Goal: Task Accomplishment & Management: Complete application form

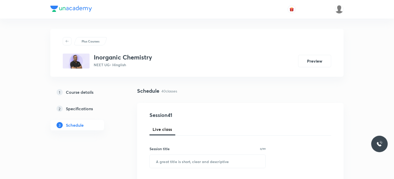
click at [223, 152] on div "Session title 0/99 ​" at bounding box center [208, 157] width 116 height 22
click at [224, 155] on input "text" at bounding box center [208, 161] width 116 height 13
paste input "D and F Block Elements 40"
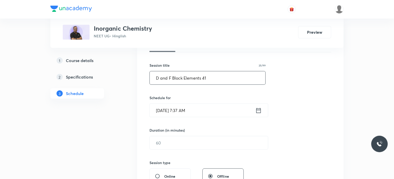
scroll to position [87, 0]
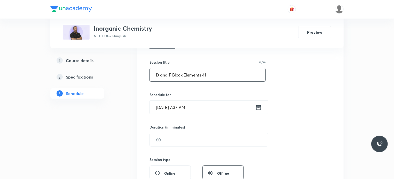
type input "D and F Block Elements 41"
click at [211, 108] on input "Sep 2, 2025, 7:37 AM" at bounding box center [203, 107] width 106 height 13
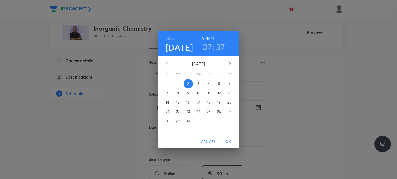
click at [204, 45] on h3 "07" at bounding box center [207, 47] width 10 height 11
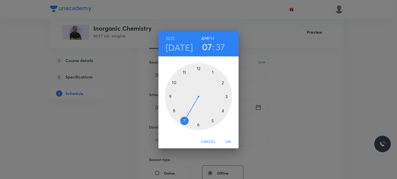
click at [173, 113] on div at bounding box center [198, 96] width 67 height 67
click at [199, 68] on div at bounding box center [198, 96] width 67 height 67
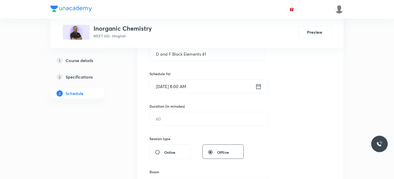
scroll to position [114, 0]
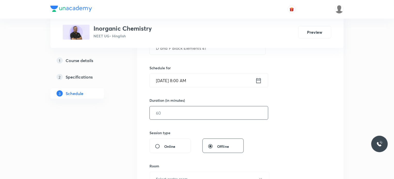
click at [168, 109] on input "text" at bounding box center [209, 113] width 118 height 13
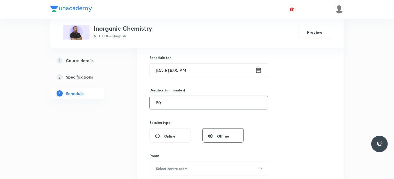
scroll to position [144, 0]
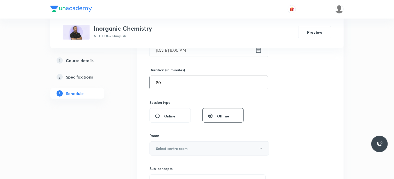
type input "80"
click at [169, 147] on h6 "Select centre room" at bounding box center [172, 148] width 32 height 5
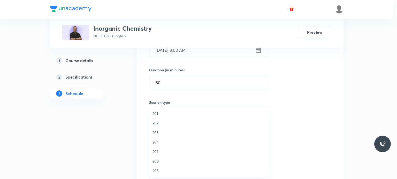
click at [165, 140] on span "204" at bounding box center [208, 142] width 113 height 5
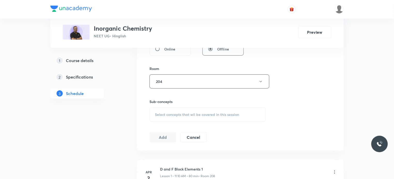
scroll to position [214, 0]
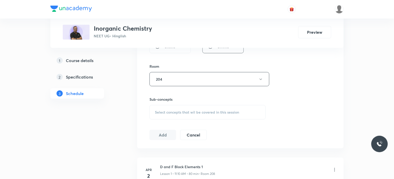
click at [175, 112] on span "Select concepts that wil be covered in this session" at bounding box center [197, 113] width 84 height 4
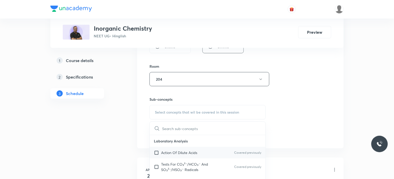
click at [189, 152] on p "Action Of Dilute Acids" at bounding box center [179, 152] width 36 height 5
checkbox input "true"
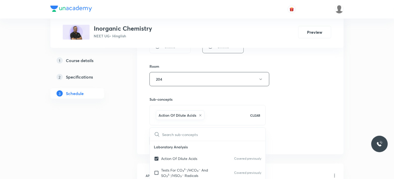
click at [273, 125] on div "Session 41 Live class Session title 25/99 D and F Block Elements 41 ​ Schedule …" at bounding box center [241, 22] width 182 height 248
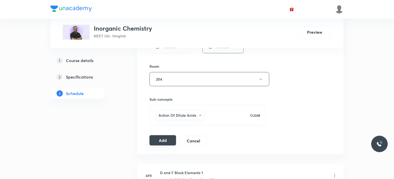
click at [169, 137] on button "Add" at bounding box center [163, 141] width 27 height 10
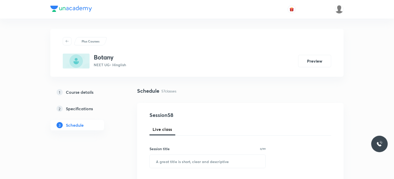
scroll to position [2510, 0]
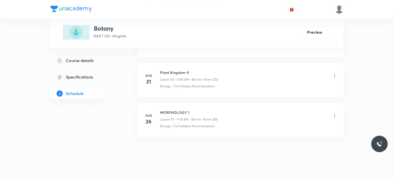
click at [187, 104] on li "Aug 26 MORPHOLOGY 1 Lesson 57 • 9:30 AM • 80 min • Room 204 Biology - Full Syll…" at bounding box center [240, 121] width 207 height 34
copy h6 "MORPHOLOGY 1"
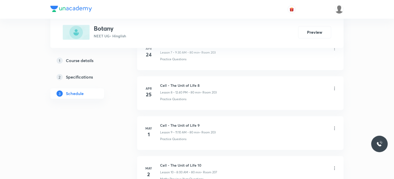
scroll to position [0, 0]
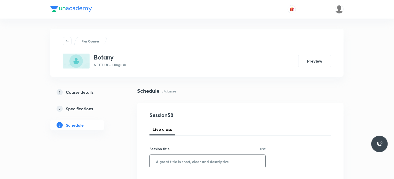
click at [214, 161] on input "text" at bounding box center [208, 161] width 116 height 13
paste input "MORPHOLOGY 1"
type input "MORPHOLOGY 2"
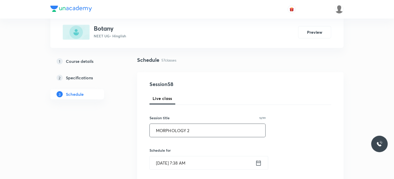
scroll to position [43, 0]
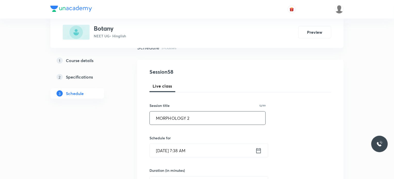
click at [213, 151] on input "Sep 2, 2025, 7:38 AM" at bounding box center [203, 150] width 106 height 13
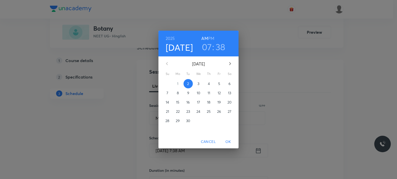
click at [207, 48] on h3 "07" at bounding box center [207, 47] width 10 height 11
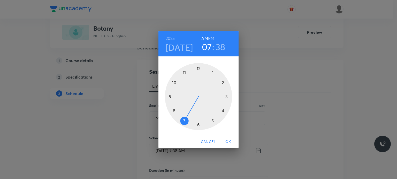
click at [175, 113] on div at bounding box center [198, 96] width 67 height 67
click at [199, 69] on div at bounding box center [198, 96] width 67 height 67
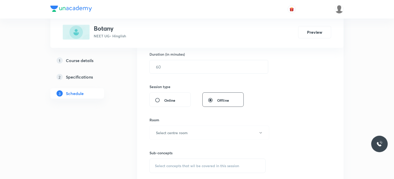
scroll to position [160, 0]
click at [164, 64] on input "text" at bounding box center [209, 66] width 118 height 13
type input "80"
click at [173, 137] on button "Select centre room" at bounding box center [210, 133] width 120 height 14
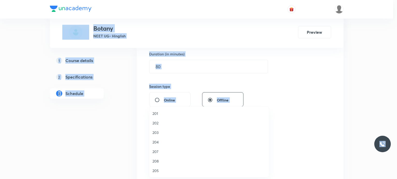
click at [173, 137] on li "203" at bounding box center [208, 133] width 119 height 10
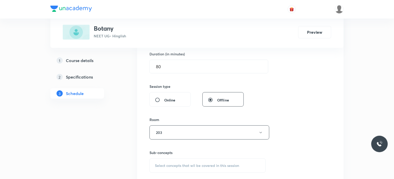
click at [171, 159] on div "Select concepts that wil be covered in this session" at bounding box center [208, 166] width 116 height 14
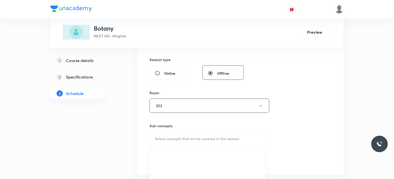
scroll to position [194, 0]
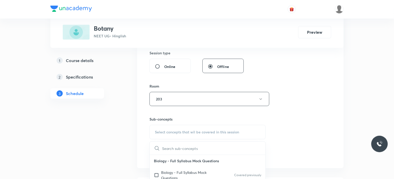
click at [296, 135] on div "Session 58 Live class Session title 12/99 MORPHOLOGY 2 ​ Schedule for Sep 2, 20…" at bounding box center [241, 39] width 182 height 242
click at [207, 128] on div "Select concepts that wil be covered in this session" at bounding box center [208, 132] width 116 height 14
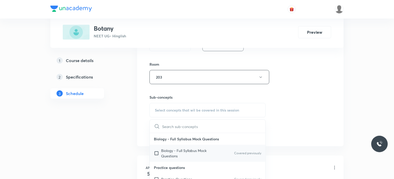
scroll to position [215, 0]
click at [198, 153] on p "Biology - Full Syllabus Mock Questions" at bounding box center [187, 153] width 52 height 11
checkbox input "true"
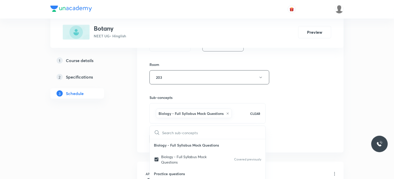
click at [316, 116] on div "Session 58 Live class Session title 12/99 MORPHOLOGY 2 ​ Schedule for Sep 2, 20…" at bounding box center [241, 20] width 182 height 248
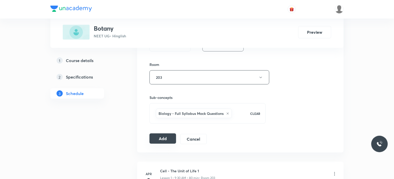
click at [164, 139] on button "Add" at bounding box center [163, 139] width 27 height 10
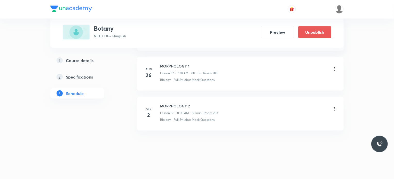
scroll to position [2260, 0]
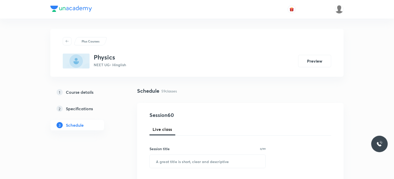
scroll to position [2589, 0]
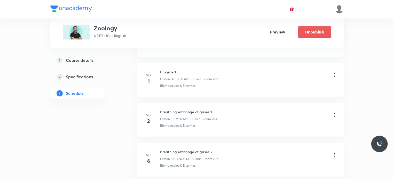
scroll to position [1511, 0]
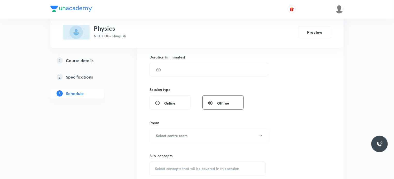
scroll to position [2589, 0]
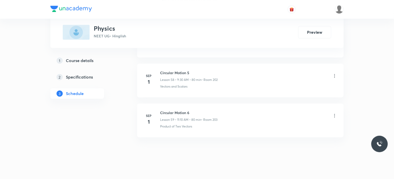
click at [169, 110] on h6 "Circular Motion 6" at bounding box center [188, 112] width 57 height 5
copy h6 "Circular Motion 6"
click at [169, 110] on h6 "Circular Motion 6" at bounding box center [188, 112] width 57 height 5
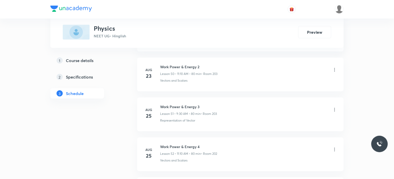
scroll to position [0, 0]
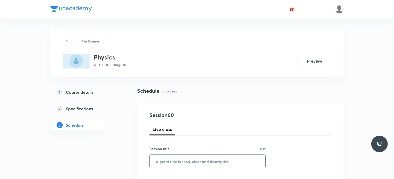
click at [164, 161] on input "text" at bounding box center [208, 161] width 116 height 13
paste input "Circular Motion 6"
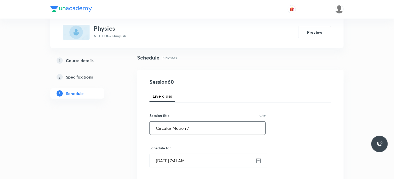
scroll to position [78, 0]
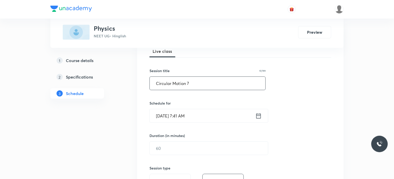
type input "Circular Motion 7"
click at [226, 104] on h6 "Schedule for" at bounding box center [208, 103] width 116 height 5
click at [228, 112] on input "Sep 2, 2025, 7:41 AM" at bounding box center [203, 115] width 106 height 13
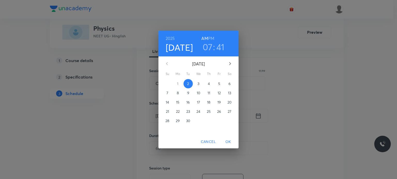
click at [207, 50] on h3 "07" at bounding box center [207, 47] width 10 height 11
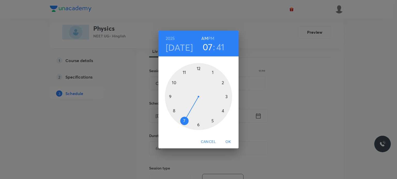
click at [171, 111] on div at bounding box center [198, 96] width 67 height 67
click at [199, 69] on div at bounding box center [198, 96] width 67 height 67
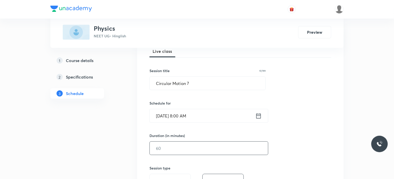
click at [191, 150] on input "text" at bounding box center [209, 148] width 118 height 13
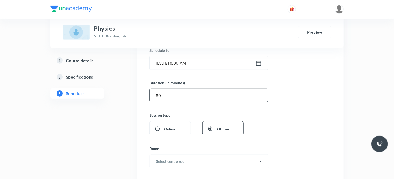
scroll to position [146, 0]
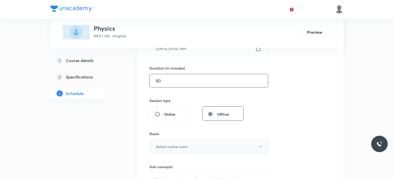
type input "80"
click at [185, 147] on h6 "Select centre room" at bounding box center [172, 146] width 32 height 5
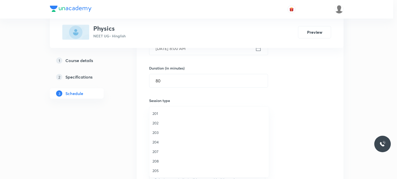
click at [169, 139] on li "204" at bounding box center [208, 143] width 119 height 10
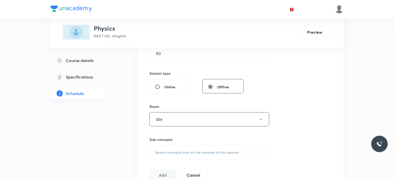
click at [181, 151] on span "Select concepts that wil be covered in this session" at bounding box center [197, 153] width 84 height 4
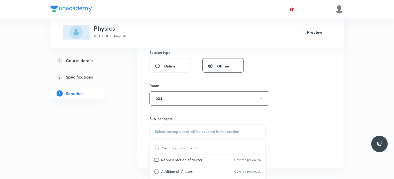
scroll to position [32, 0]
click at [183, 162] on p "Addition of Vectors" at bounding box center [177, 163] width 32 height 5
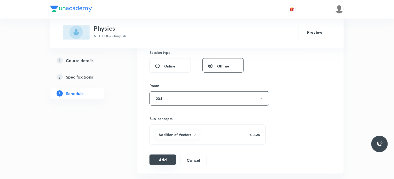
click at [168, 160] on button "Add" at bounding box center [163, 160] width 27 height 10
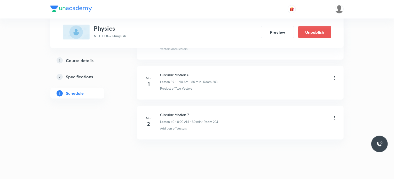
scroll to position [2392, 0]
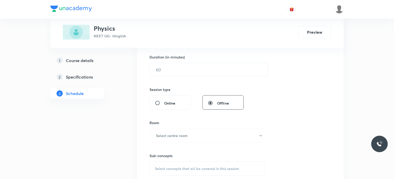
scroll to position [4386, 0]
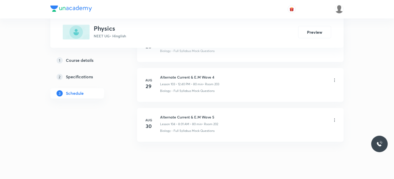
click at [168, 108] on li "[DATE] Alternate Current & E.M Wave 5 Lesson 104 • 8:01 AM • 80 min • Room 202 …" at bounding box center [240, 125] width 207 height 34
copy h6 "Alternate Current & E.M Wave 5"
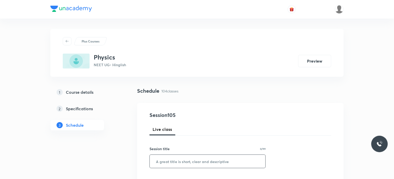
click at [230, 159] on input "text" at bounding box center [208, 161] width 116 height 13
paste input "Alternate Current & E.M Wave 5"
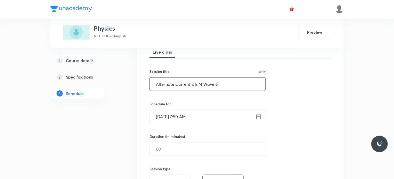
scroll to position [83, 0]
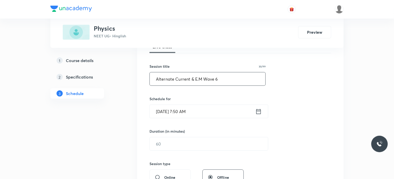
type input "Alternate Current & E.M Wave 6"
click at [203, 117] on input "[DATE] 7:50 AM" at bounding box center [203, 111] width 106 height 13
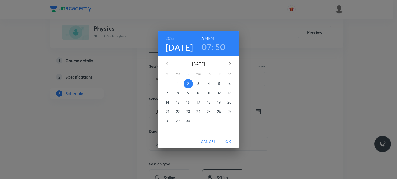
click at [205, 50] on h3 "07" at bounding box center [206, 47] width 10 height 11
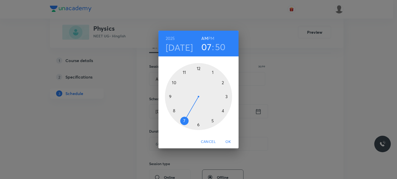
click at [171, 95] on div at bounding box center [198, 96] width 67 height 67
click at [199, 126] on div at bounding box center [198, 96] width 67 height 67
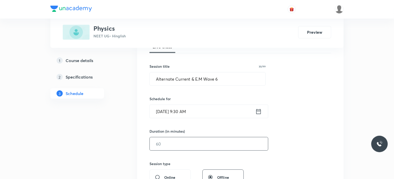
click at [192, 143] on input "text" at bounding box center [209, 144] width 118 height 13
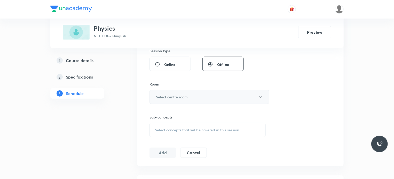
scroll to position [196, 0]
type input "80"
click at [165, 98] on h6 "Select centre room" at bounding box center [172, 96] width 32 height 5
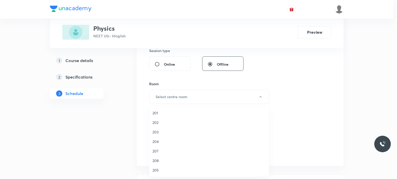
click at [167, 122] on span "202" at bounding box center [208, 122] width 113 height 5
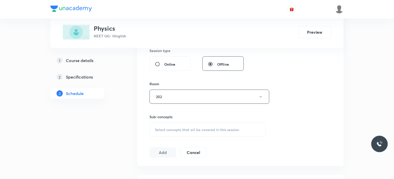
click at [183, 127] on div "Select concepts that wil be covered in this session" at bounding box center [208, 130] width 116 height 14
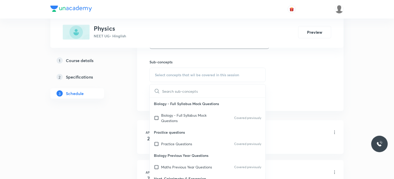
scroll to position [253, 0]
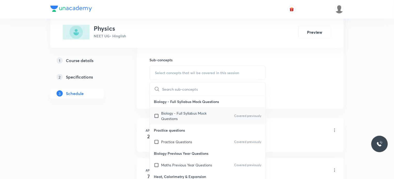
click at [183, 109] on div "Biology - Full Syllabus Mock Questions Covered previously" at bounding box center [208, 116] width 116 height 17
checkbox input "true"
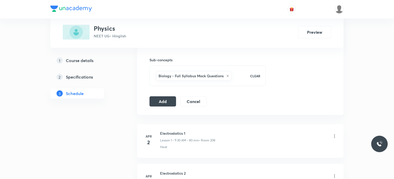
click at [177, 100] on div "Add Cancel" at bounding box center [180, 102] width 61 height 10
click at [170, 98] on button "Add" at bounding box center [163, 101] width 27 height 10
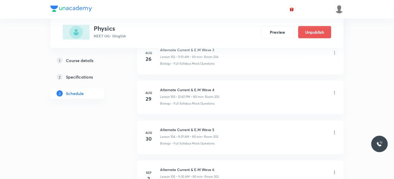
scroll to position [4189, 0]
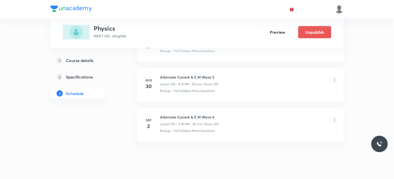
click at [175, 115] on h6 "Alternate Current & E.M Wave 6" at bounding box center [189, 117] width 59 height 5
copy h6 "Alternate Current & E.M Wave 6"
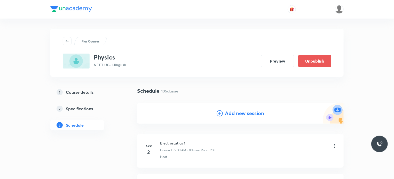
click at [237, 111] on h4 "Add new session" at bounding box center [244, 114] width 39 height 8
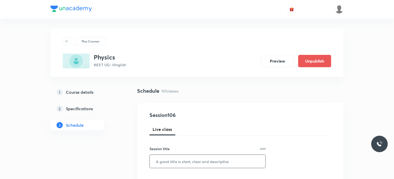
click at [203, 160] on input "text" at bounding box center [208, 161] width 116 height 13
paste input "Alternate Current & E.M Wave 6"
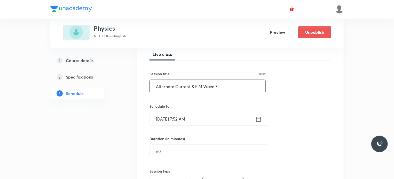
scroll to position [75, 0]
type input "Alternate Current & E.M Wave 7"
click at [214, 117] on input "[DATE] 7:52 AM" at bounding box center [203, 118] width 106 height 13
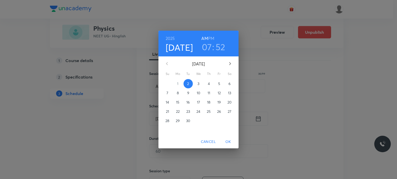
click at [231, 56] on div "2025 Sep 2 07 : 52 AM PM" at bounding box center [198, 44] width 80 height 26
click at [231, 61] on icon "button" at bounding box center [230, 64] width 6 height 6
click at [171, 61] on button "button" at bounding box center [167, 64] width 12 height 12
click at [206, 49] on h3 "07" at bounding box center [207, 47] width 10 height 11
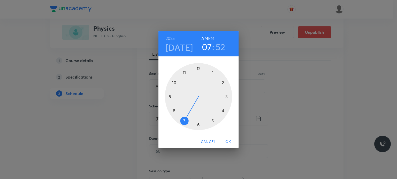
click at [185, 73] on div at bounding box center [198, 96] width 67 height 67
click at [225, 82] on div at bounding box center [198, 96] width 67 height 67
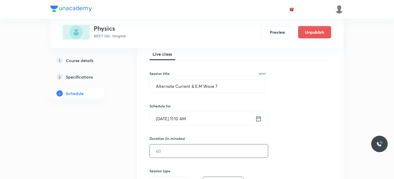
click at [160, 149] on input "text" at bounding box center [209, 151] width 118 height 13
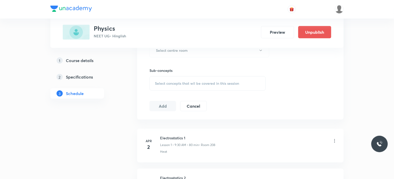
scroll to position [243, 0]
type input "80"
click at [178, 49] on h6 "Select centre room" at bounding box center [172, 50] width 32 height 5
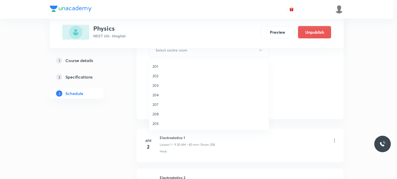
click at [177, 76] on span "202" at bounding box center [208, 75] width 113 height 5
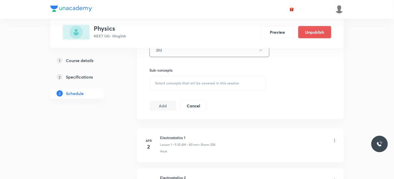
click at [185, 79] on div "Select concepts that wil be covered in this session" at bounding box center [208, 83] width 116 height 14
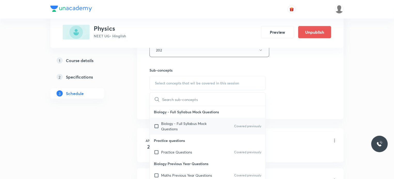
click at [174, 130] on p "Biology - Full Syllabus Mock Questions" at bounding box center [187, 126] width 52 height 11
checkbox input "true"
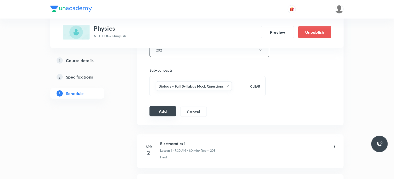
click at [168, 111] on button "Add" at bounding box center [163, 111] width 27 height 10
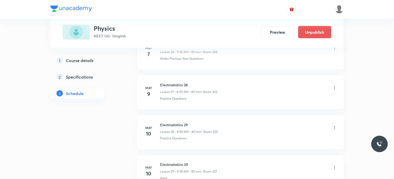
scroll to position [4432, 0]
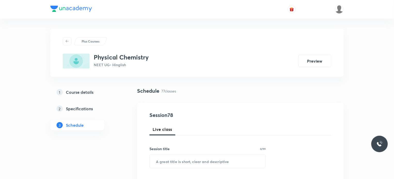
scroll to position [3308, 0]
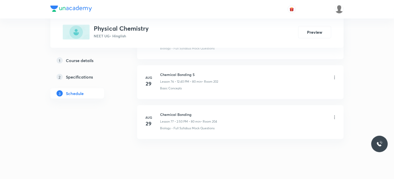
click at [172, 112] on h6 "Chemical Bonding" at bounding box center [188, 114] width 57 height 5
copy h6 "Chemical Bonding"
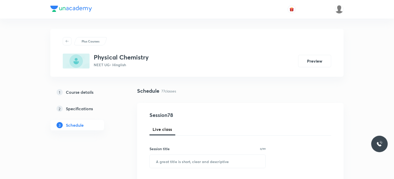
click at [198, 165] on input "text" at bounding box center [208, 161] width 116 height 13
paste input "Chemical Bonding"
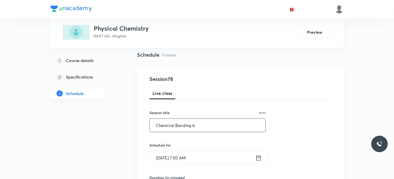
scroll to position [38, 0]
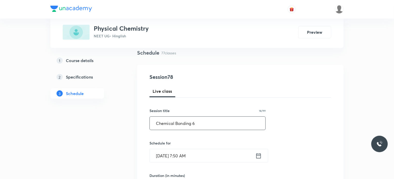
type input "Chemical Bonding 6"
click at [200, 151] on input "[DATE] 7:50 AM" at bounding box center [203, 156] width 106 height 13
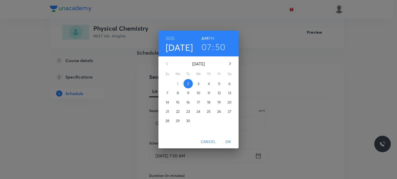
click at [206, 52] on h3 "07" at bounding box center [206, 47] width 10 height 11
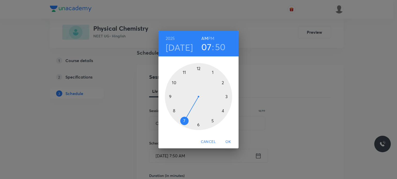
click at [173, 97] on div at bounding box center [198, 96] width 67 height 67
click at [199, 124] on div at bounding box center [198, 96] width 67 height 67
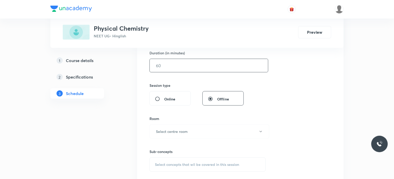
scroll to position [162, 0]
click at [191, 65] on input "text" at bounding box center [209, 64] width 118 height 13
type input "80"
click at [192, 132] on button "Select centre room" at bounding box center [210, 131] width 120 height 14
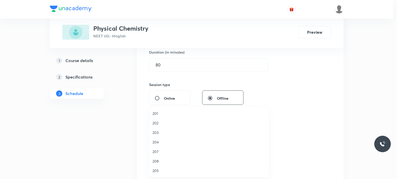
click at [183, 135] on span "203" at bounding box center [208, 132] width 113 height 5
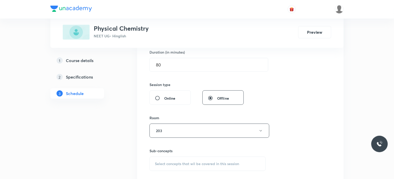
click at [197, 160] on div "Select concepts that wil be covered in this session" at bounding box center [208, 164] width 116 height 14
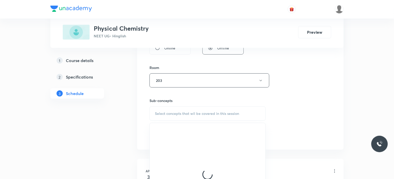
scroll to position [214, 0]
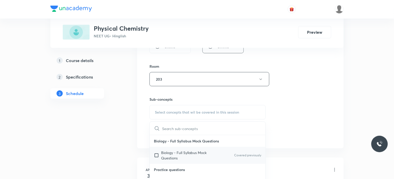
click at [195, 149] on div "Biology - Full Syllabus Mock Questions Covered previously" at bounding box center [208, 155] width 116 height 17
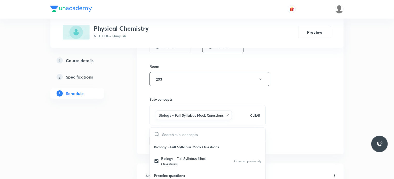
click at [333, 111] on div "Session 78 Live class Session title 18/99 Chemical Bonding 6 ​ Schedule for [DA…" at bounding box center [240, 22] width 207 height 265
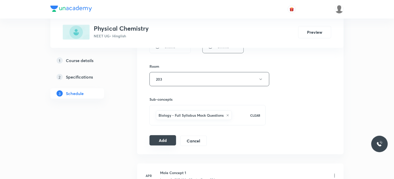
click at [172, 143] on button "Add" at bounding box center [163, 141] width 27 height 10
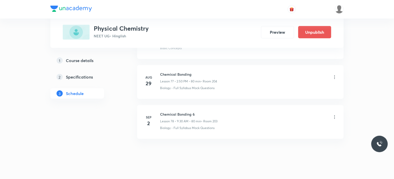
scroll to position [3111, 0]
click at [177, 112] on h6 "Chemical Bonding 6" at bounding box center [188, 114] width 57 height 5
copy h6 "Chemical Bonding 6"
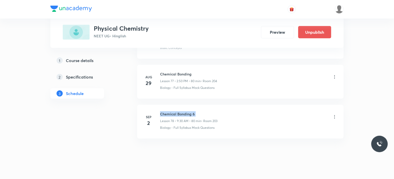
scroll to position [0, 0]
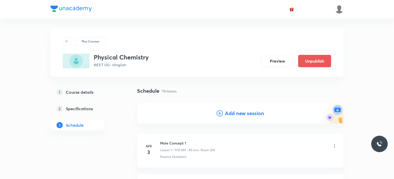
click at [224, 115] on div "Add new session" at bounding box center [241, 114] width 48 height 8
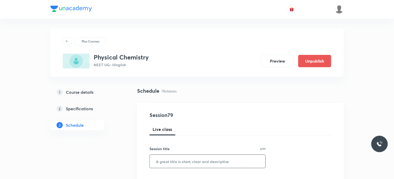
click at [178, 161] on input "text" at bounding box center [208, 161] width 116 height 13
paste input "Chemical Bonding 6"
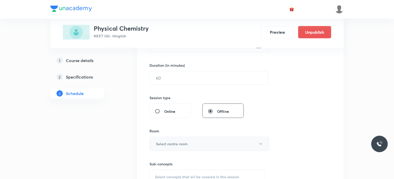
scroll to position [109, 0]
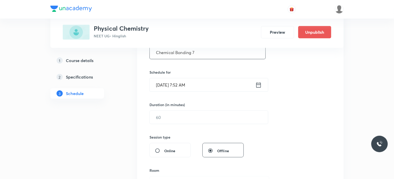
type input "Chemical Bonding 7"
click at [214, 91] on div "[DATE] 7:52 AM ​" at bounding box center [209, 85] width 119 height 14
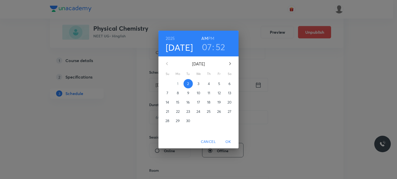
click at [210, 45] on h3 "07" at bounding box center [207, 47] width 10 height 11
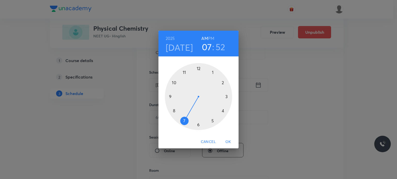
click at [185, 72] on div at bounding box center [198, 96] width 67 height 67
click at [225, 82] on div at bounding box center [198, 96] width 67 height 67
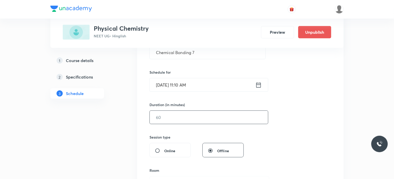
click at [173, 122] on input "text" at bounding box center [209, 117] width 118 height 13
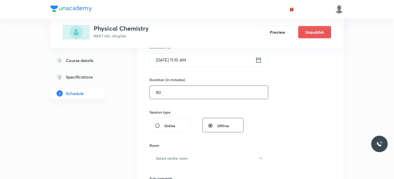
scroll to position [135, 0]
type input "80"
click at [174, 153] on button "Select centre room" at bounding box center [210, 158] width 120 height 14
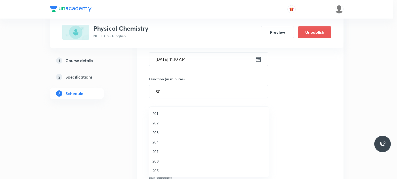
click at [168, 149] on li "207" at bounding box center [208, 152] width 119 height 10
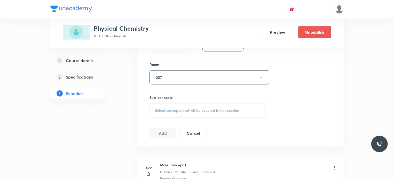
scroll to position [216, 0]
click at [187, 119] on div "Session 79 Live class Session title 18/99 Chemical Bonding 7 ​ Schedule for [DA…" at bounding box center [241, 17] width 182 height 242
click at [185, 114] on div "Select concepts that wil be covered in this session" at bounding box center [208, 110] width 116 height 14
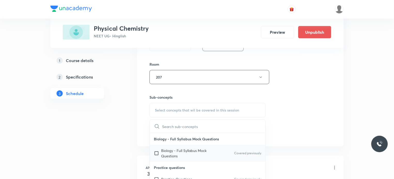
click at [193, 147] on div "Biology - Full Syllabus Mock Questions Covered previously" at bounding box center [208, 153] width 116 height 17
click at [323, 125] on div "Session 79 Live class Session title 18/99 Chemical Bonding 7 ​ Schedule for [DA…" at bounding box center [241, 17] width 182 height 242
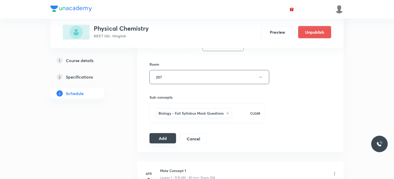
click at [165, 134] on button "Add" at bounding box center [163, 139] width 27 height 10
